Goal: Check status: Check status

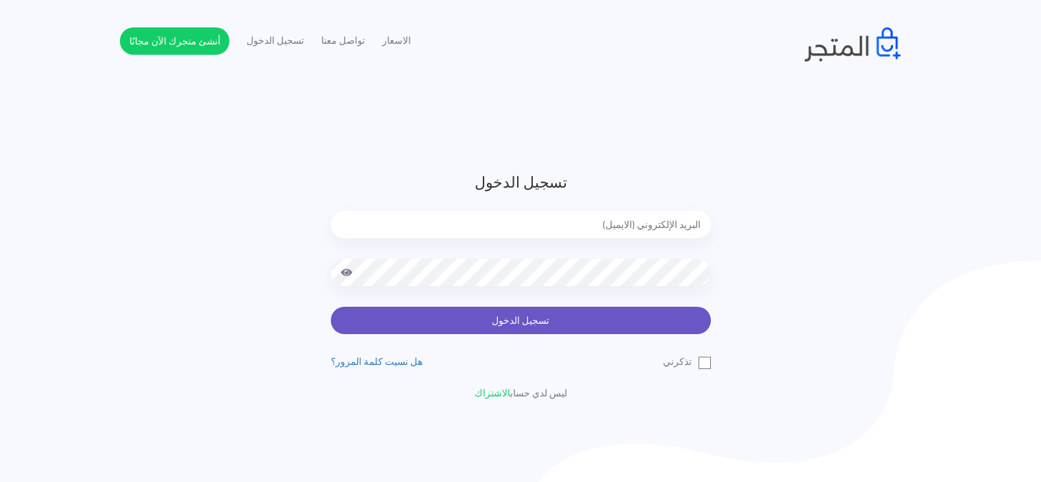
type input "[EMAIL_ADDRESS][DOMAIN_NAME]"
click at [591, 313] on button "تسجيل الدخول" at bounding box center [521, 320] width 380 height 27
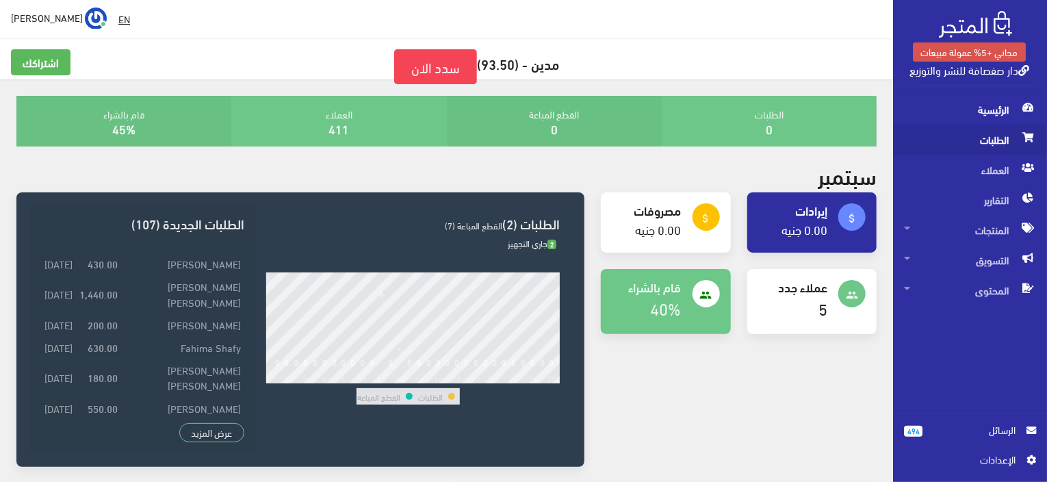
click at [966, 140] on span "الطلبات" at bounding box center [970, 140] width 132 height 30
